Goal: Connect with others: Participate in discussion

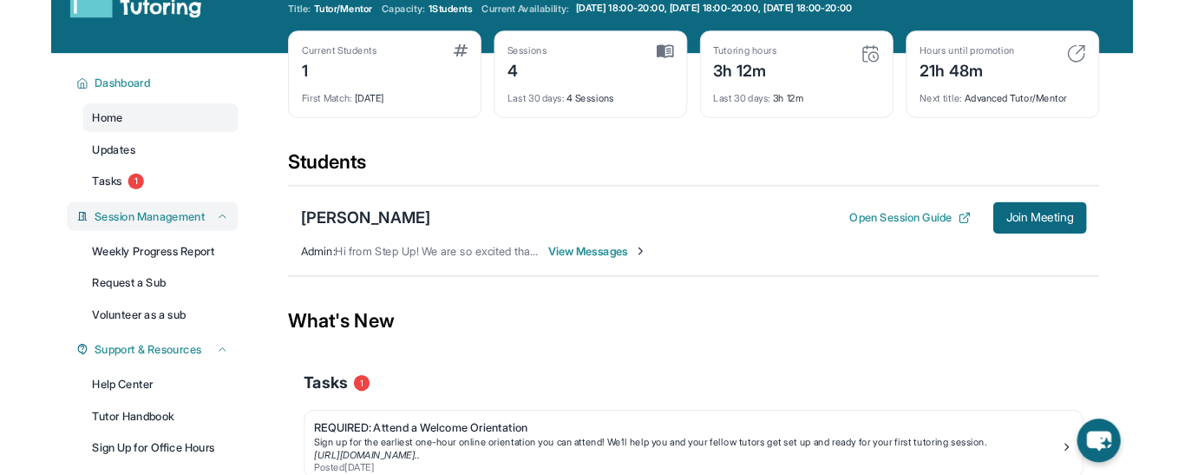
scroll to position [58, 0]
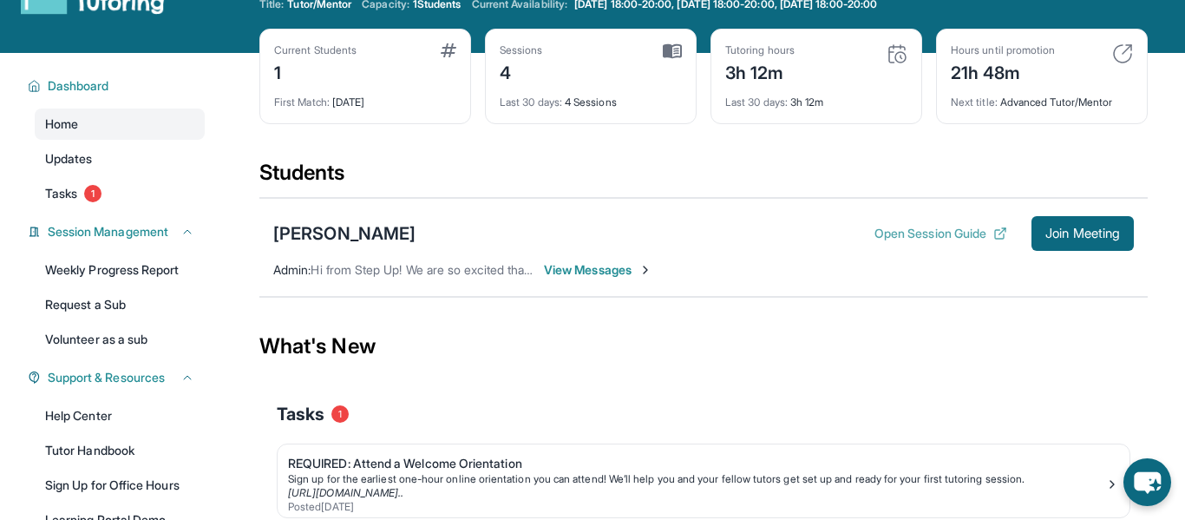
click at [916, 225] on button "Open Session Guide" at bounding box center [941, 233] width 133 height 17
click at [1083, 233] on span "Join Meeting" at bounding box center [1083, 233] width 75 height 10
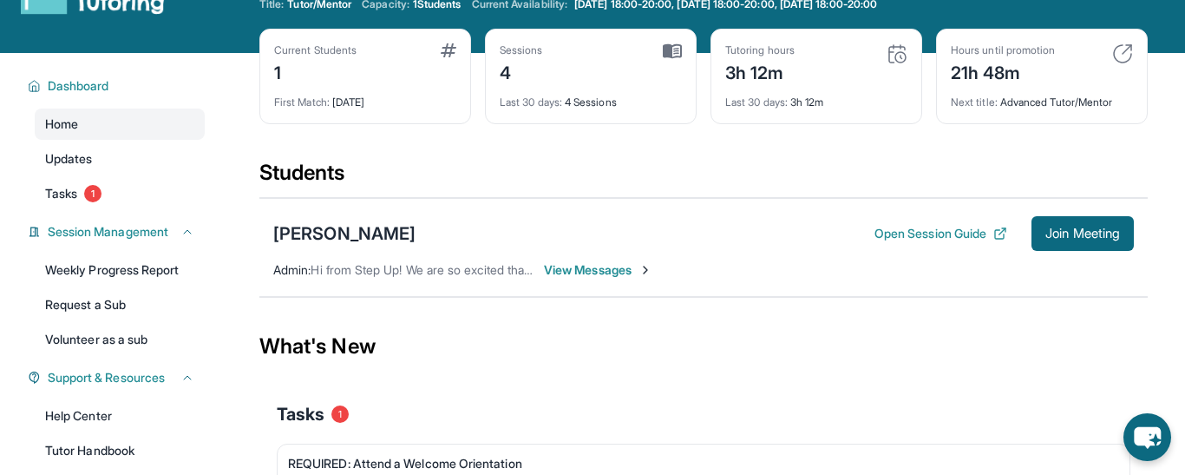
click at [600, 267] on span "View Messages" at bounding box center [598, 269] width 108 height 17
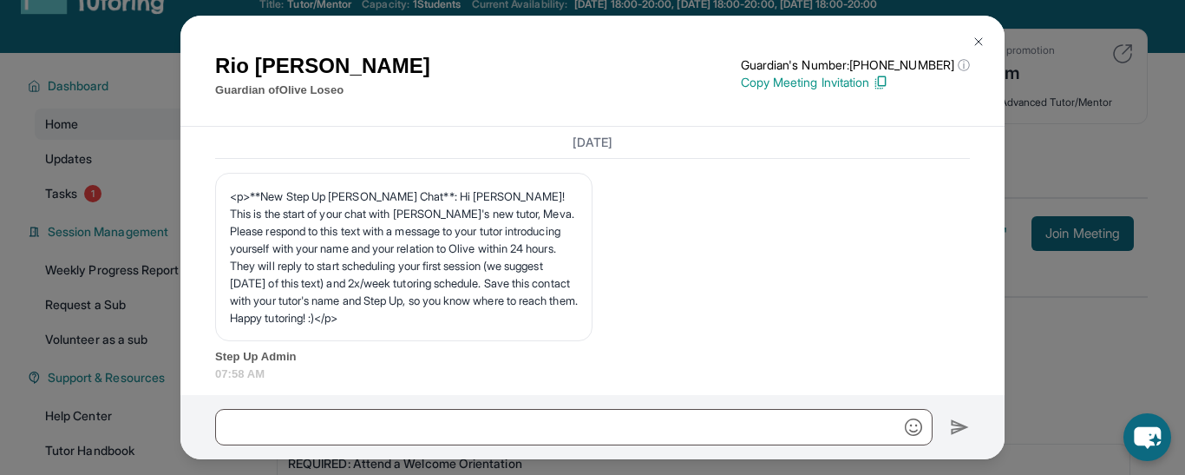
scroll to position [7257, 0]
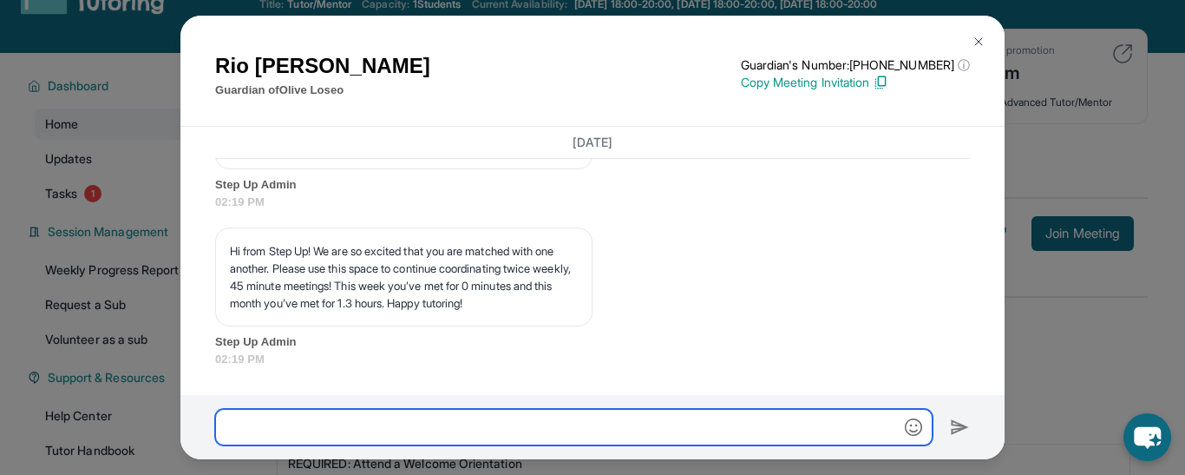
click at [267, 423] on input "text" at bounding box center [574, 427] width 718 height 36
type input "*"
type input "**********"
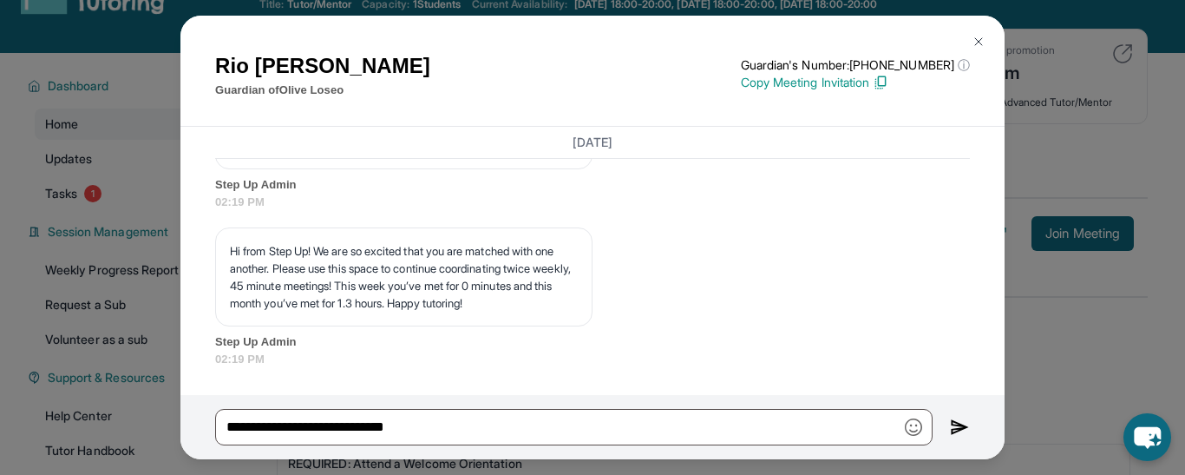
click at [956, 424] on img at bounding box center [960, 427] width 20 height 21
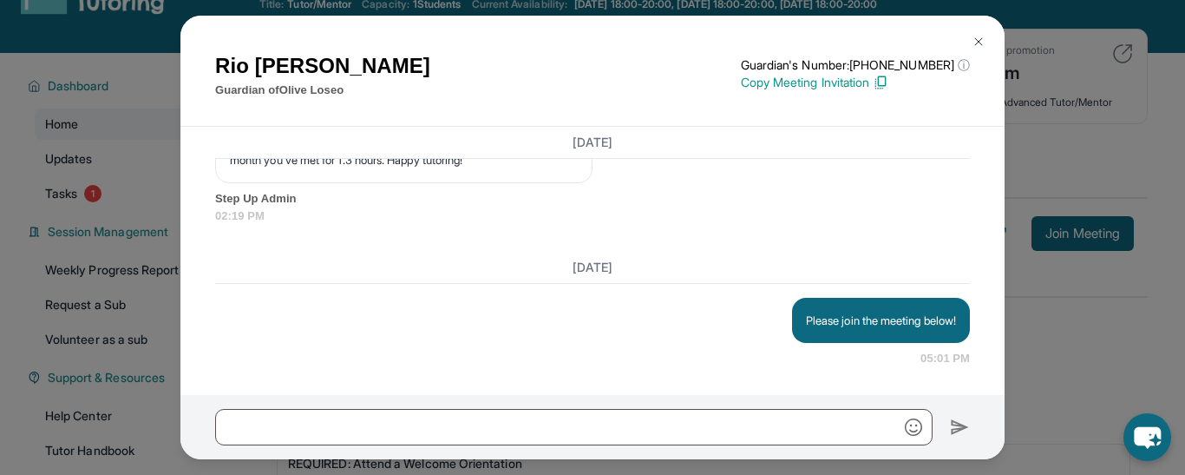
scroll to position [7400, 0]
click at [876, 80] on p "Copy Meeting Invitation" at bounding box center [855, 82] width 229 height 17
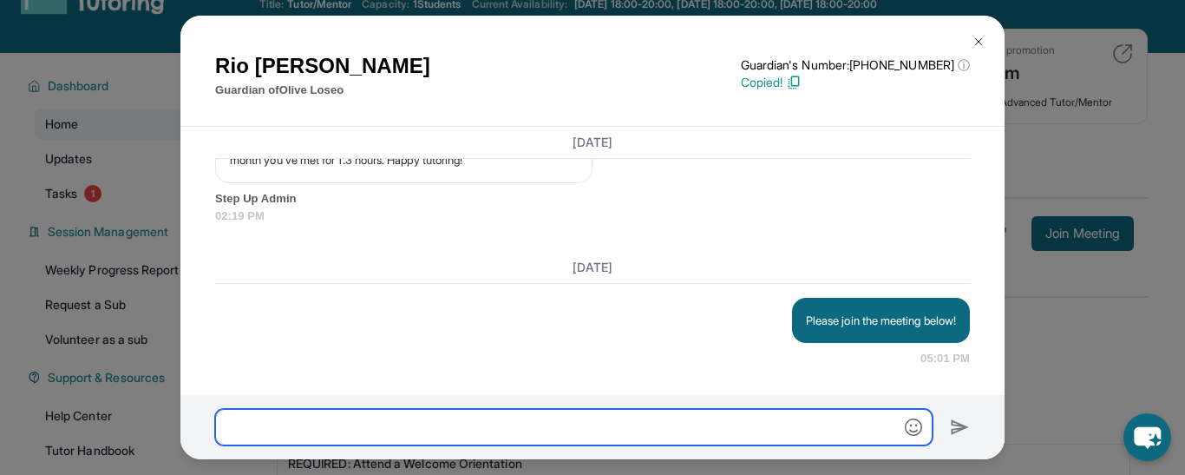
click at [602, 419] on input "text" at bounding box center [574, 427] width 718 height 36
paste input "**********"
type input "**********"
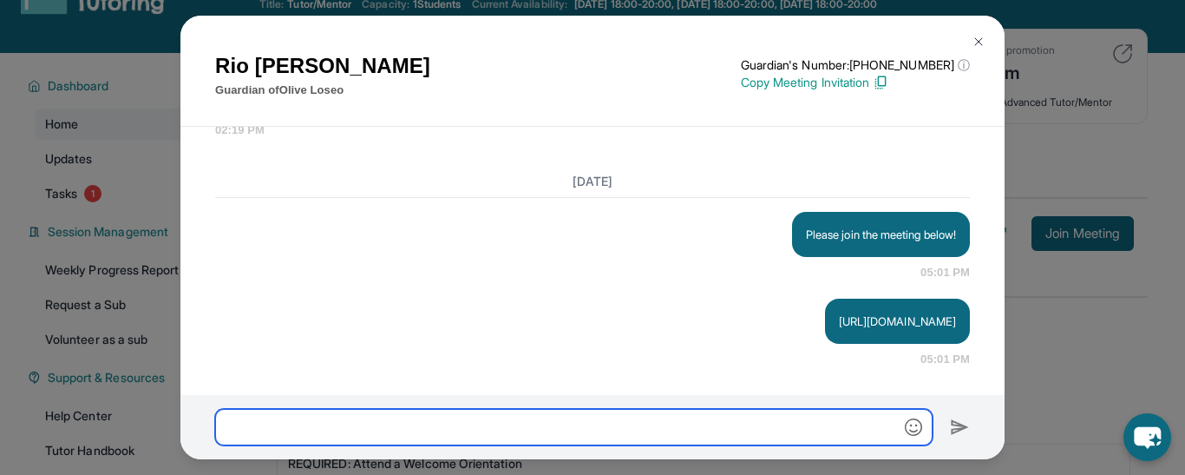
scroll to position [7486, 0]
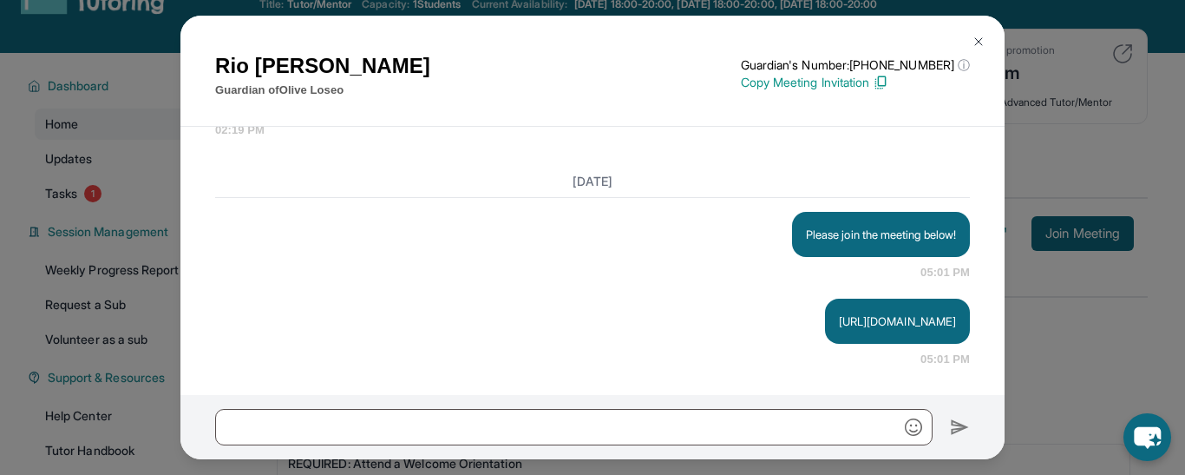
click at [980, 35] on img at bounding box center [979, 42] width 14 height 14
